Goal: Task Accomplishment & Management: Manage account settings

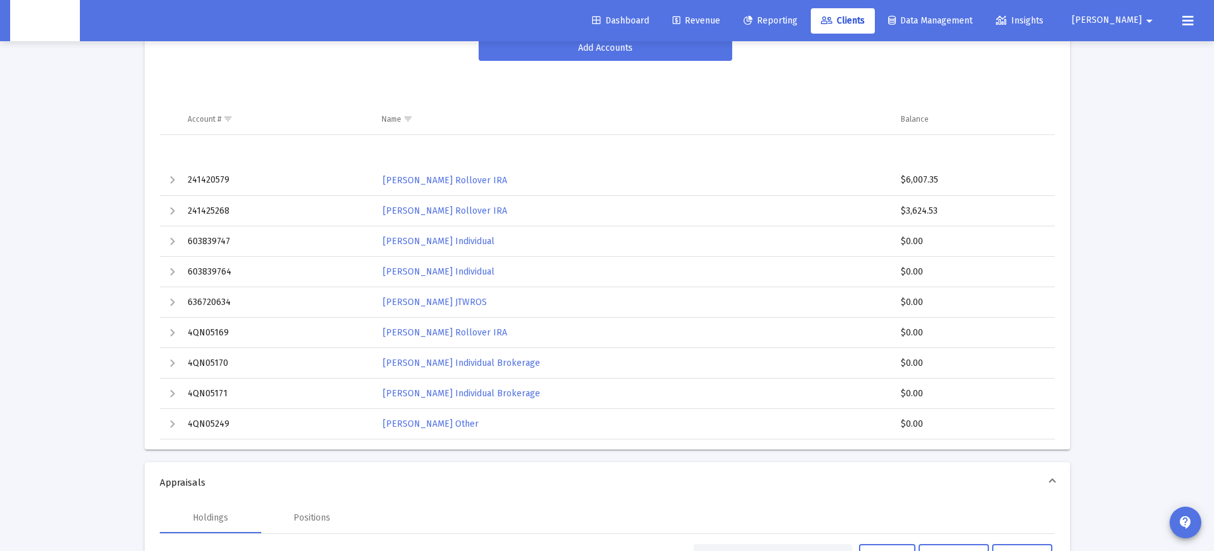
click at [720, 22] on span "Revenue" at bounding box center [697, 20] width 48 height 11
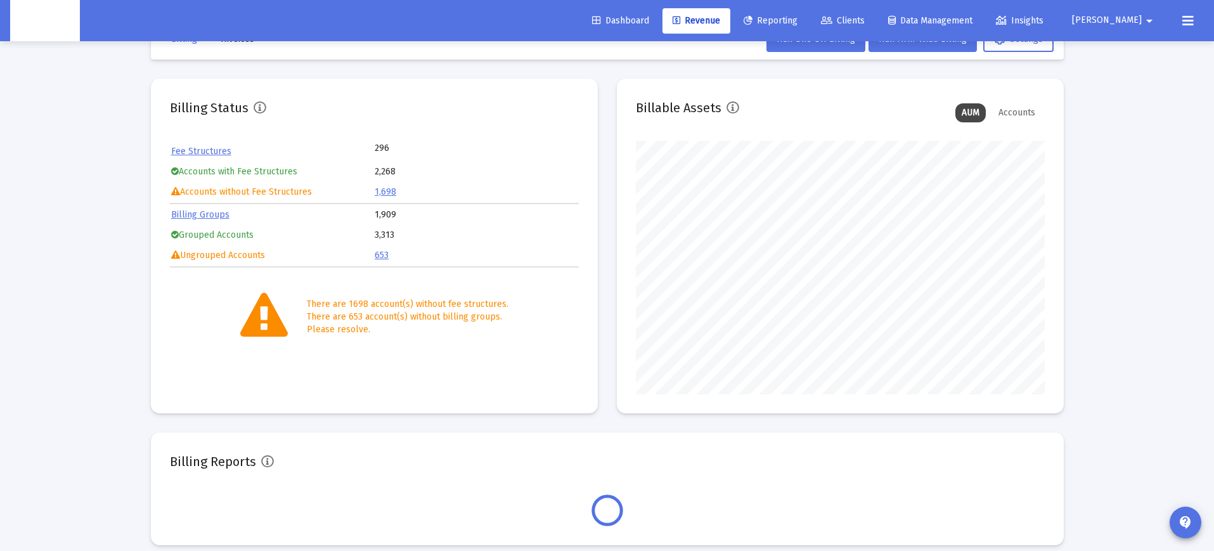
scroll to position [254, 409]
click at [199, 148] on link "Fee Structures" at bounding box center [201, 151] width 60 height 11
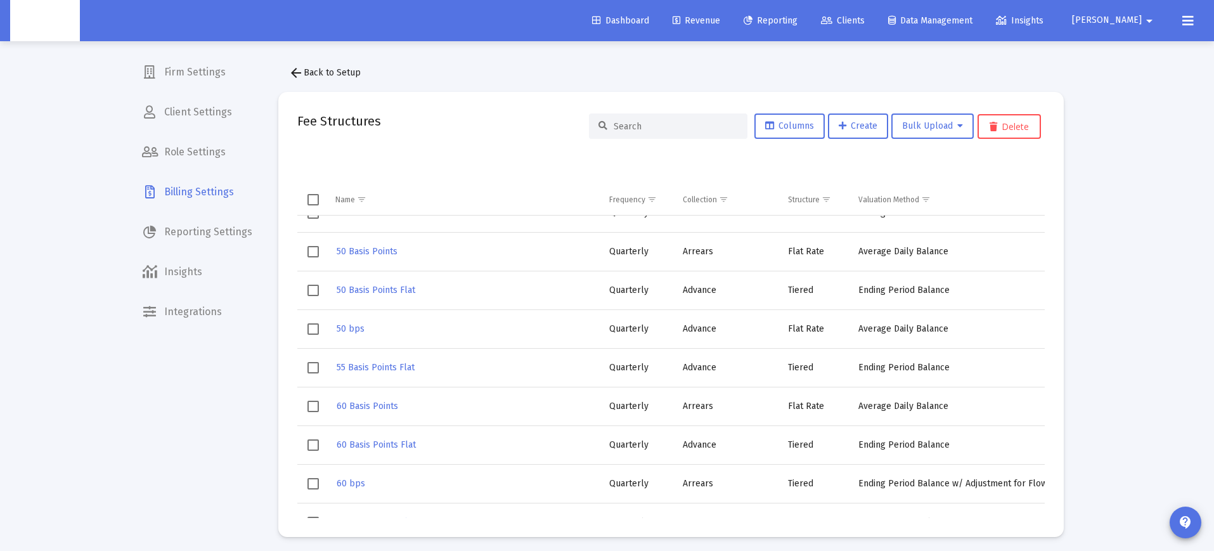
scroll to position [3636, 0]
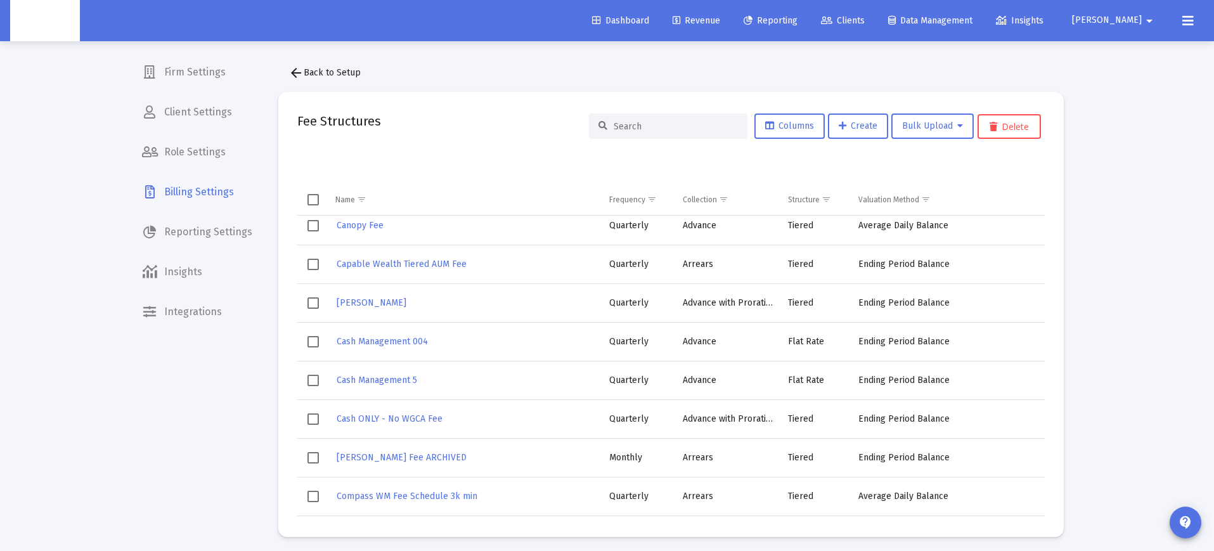
click at [315, 72] on span "arrow_back Back to Setup" at bounding box center [324, 72] width 72 height 11
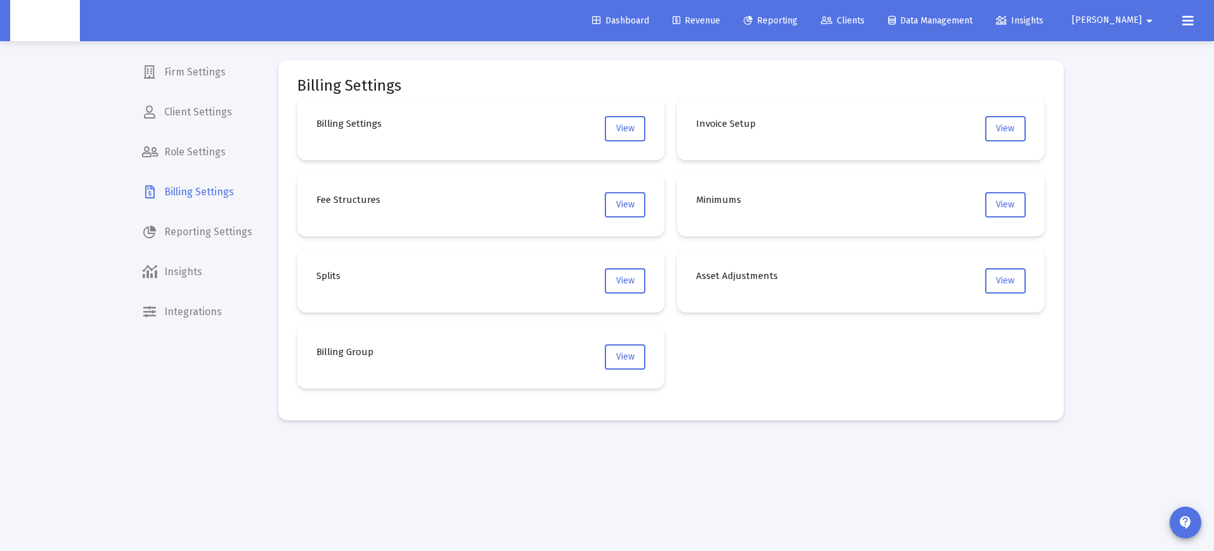
click at [316, 74] on mat-card "Billing Settings Billing Settings View Invoice Setup View Fee Structures View M…" at bounding box center [671, 240] width 786 height 360
click at [626, 202] on span "View" at bounding box center [625, 204] width 18 height 11
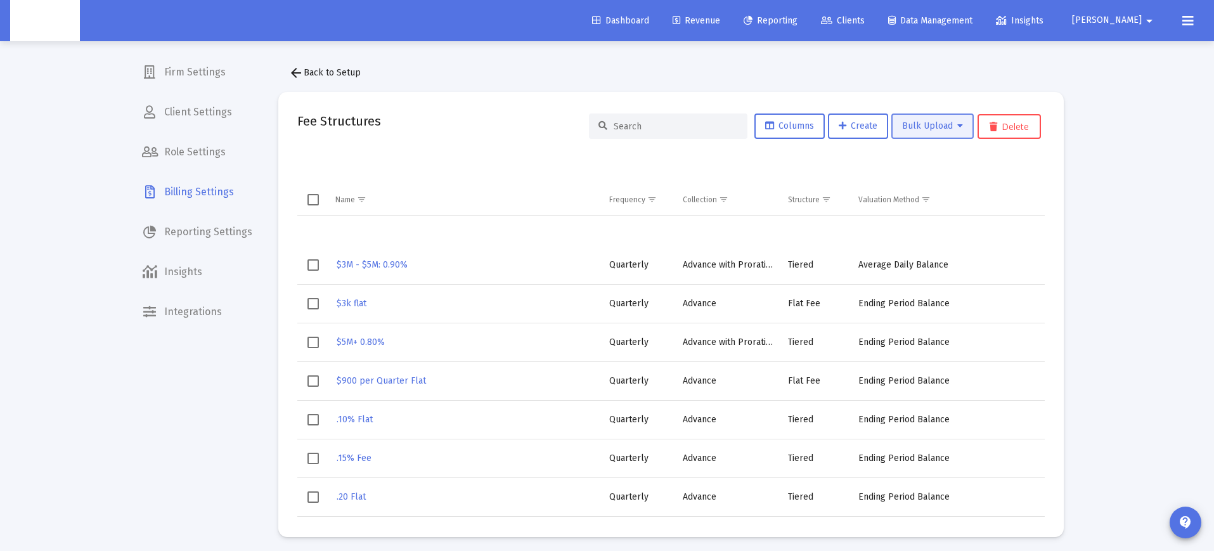
click at [946, 122] on span "Bulk Upload" at bounding box center [932, 125] width 61 height 11
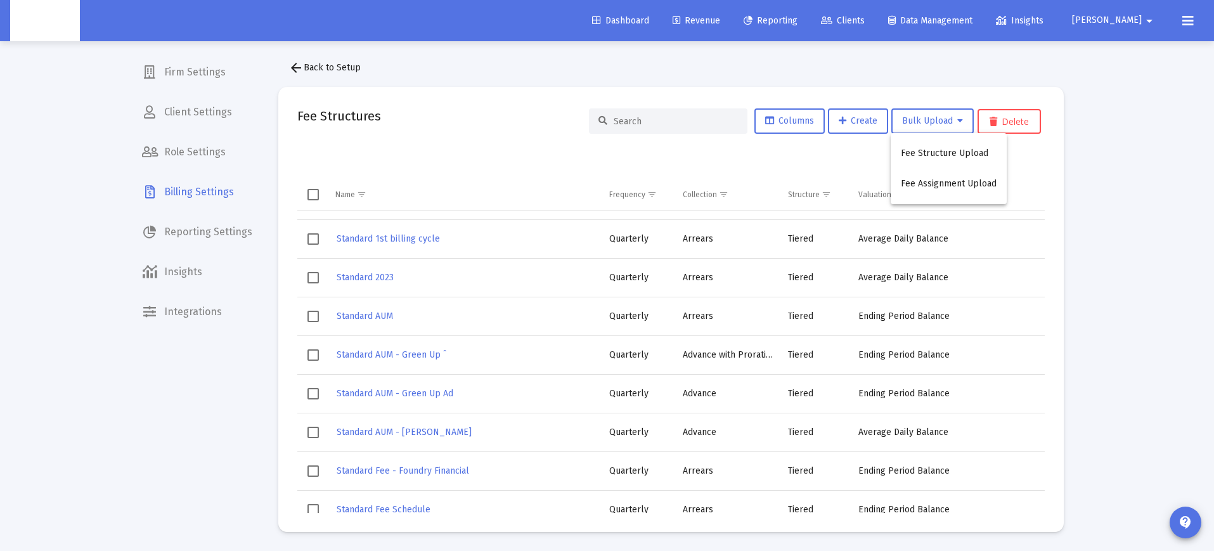
scroll to position [11177, 0]
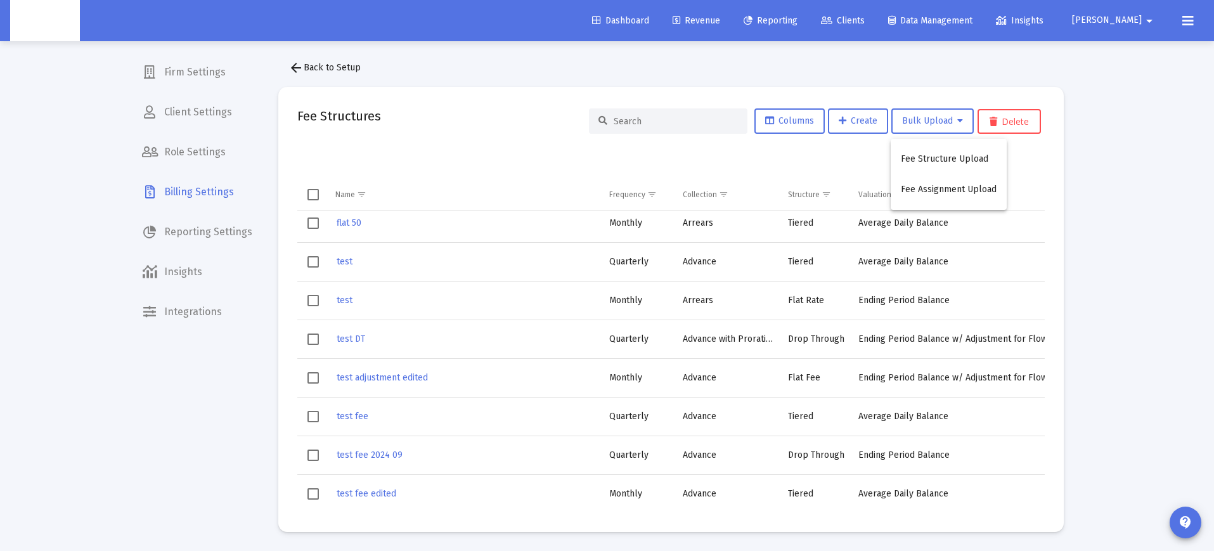
click at [467, 172] on div at bounding box center [607, 275] width 1214 height 551
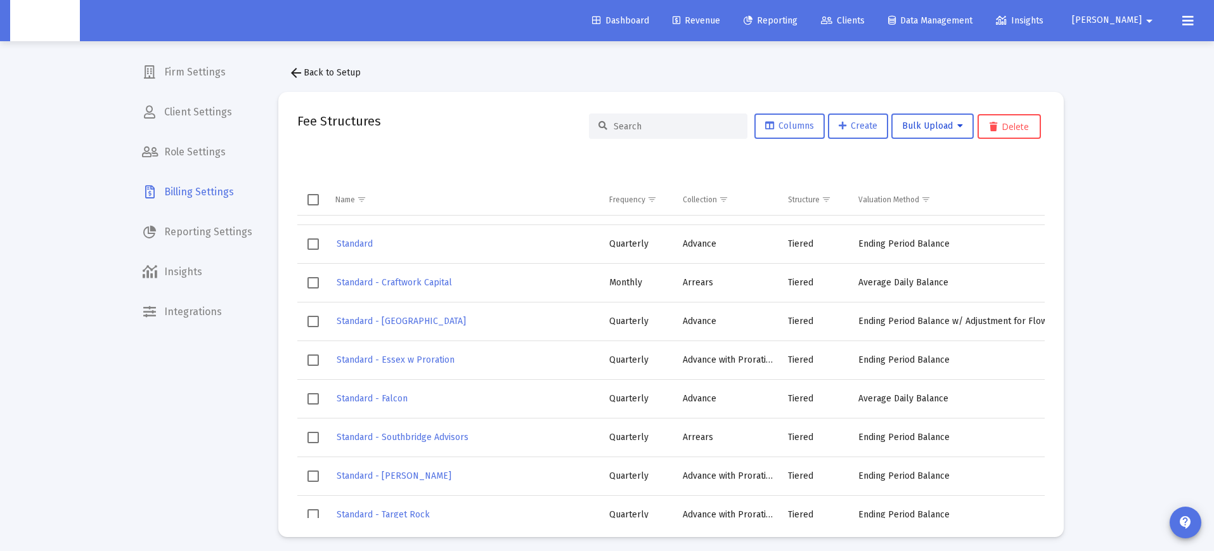
scroll to position [5340, 0]
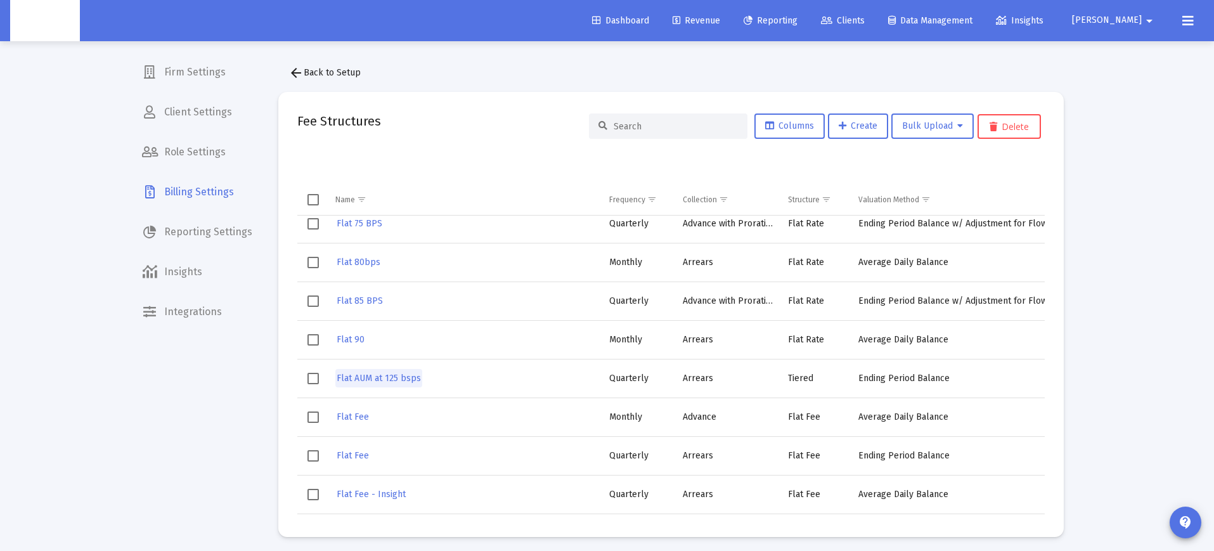
click at [396, 375] on span "Flat AUM at 125 bsps" at bounding box center [379, 378] width 84 height 11
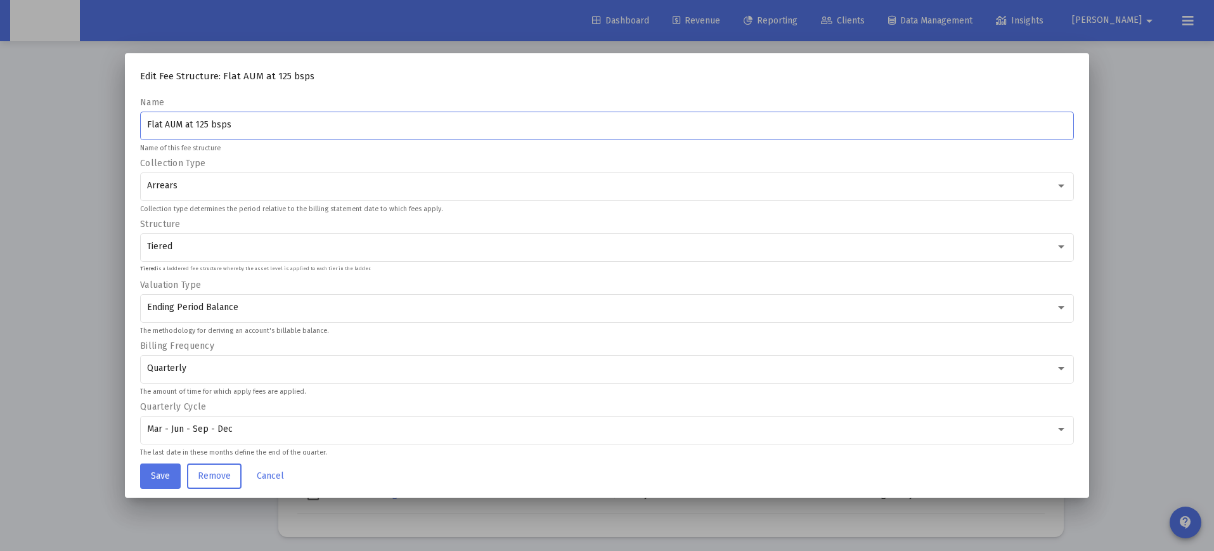
click at [268, 483] on button "Cancel" at bounding box center [271, 476] width 48 height 25
